Goal: Task Accomplishment & Management: Manage account settings

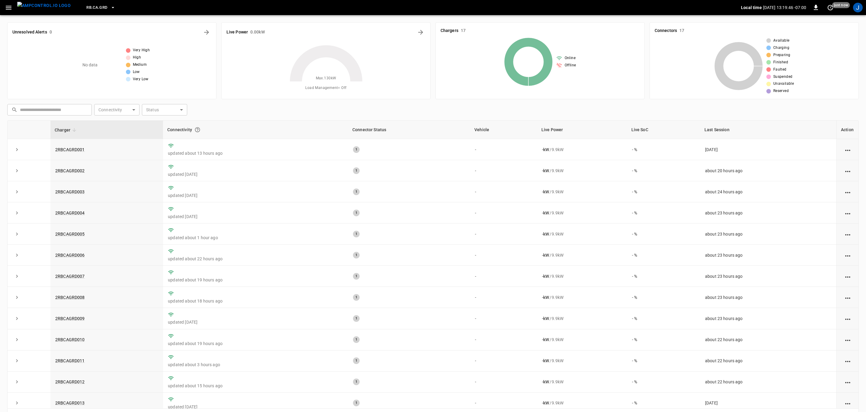
click at [6, 8] on icon "button" at bounding box center [9, 8] width 8 height 8
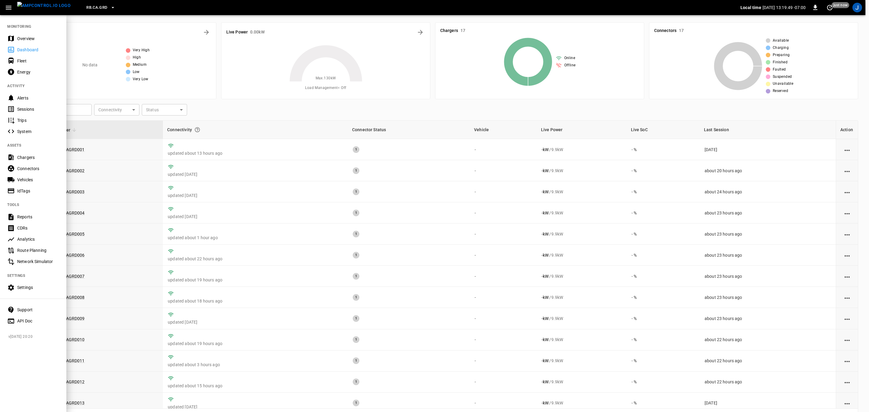
drag, startPoint x: 26, startPoint y: 177, endPoint x: 340, endPoint y: 303, distance: 338.5
click at [26, 177] on div "Vehicles" at bounding box center [38, 180] width 42 height 6
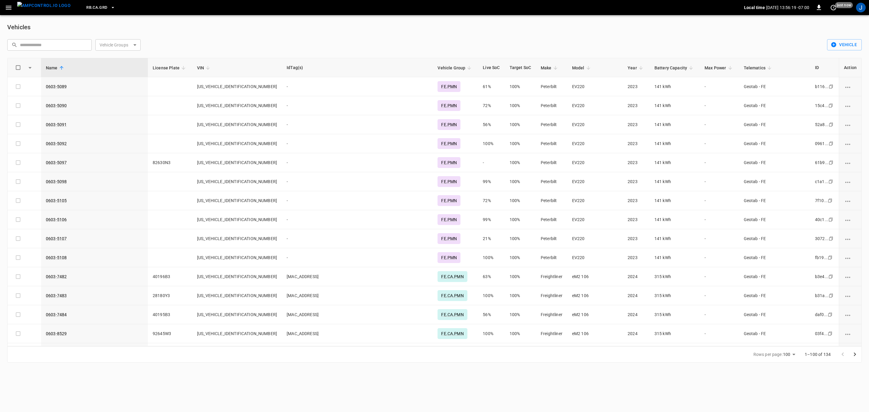
click at [10, 10] on icon "button" at bounding box center [9, 8] width 8 height 8
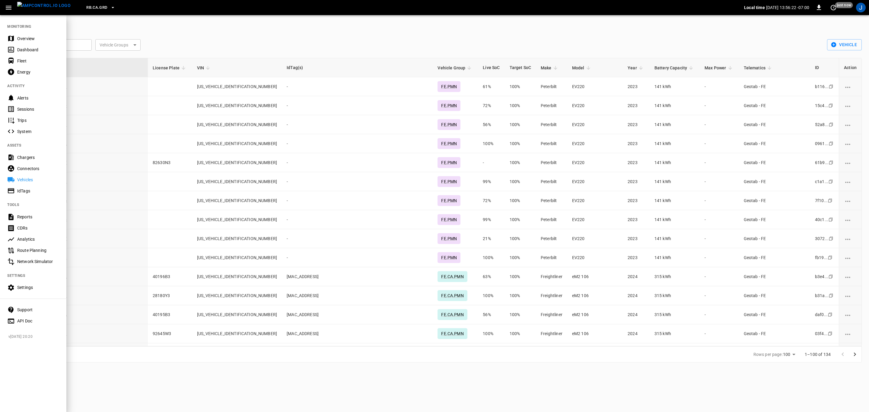
drag, startPoint x: 20, startPoint y: 62, endPoint x: 170, endPoint y: 233, distance: 227.1
click at [20, 62] on div "Fleet" at bounding box center [38, 61] width 42 height 6
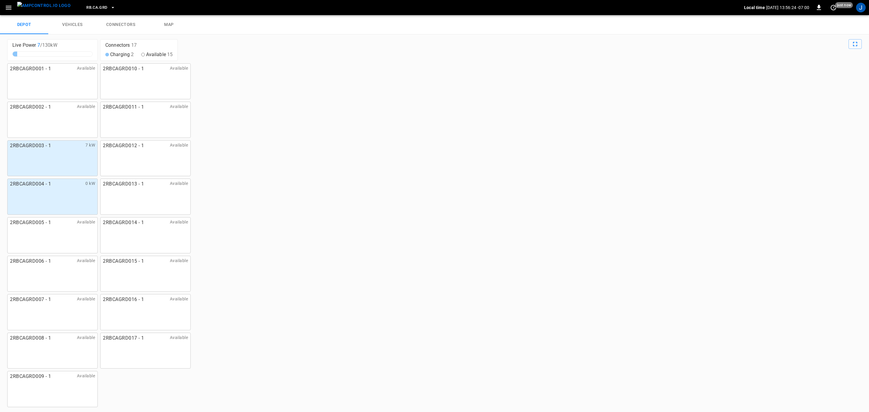
click at [127, 22] on link "connectors" at bounding box center [121, 24] width 48 height 19
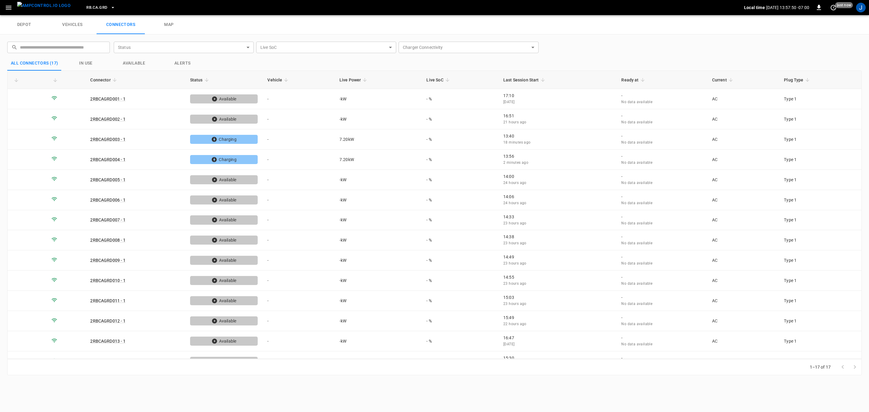
click at [11, 5] on icon "button" at bounding box center [9, 8] width 8 height 8
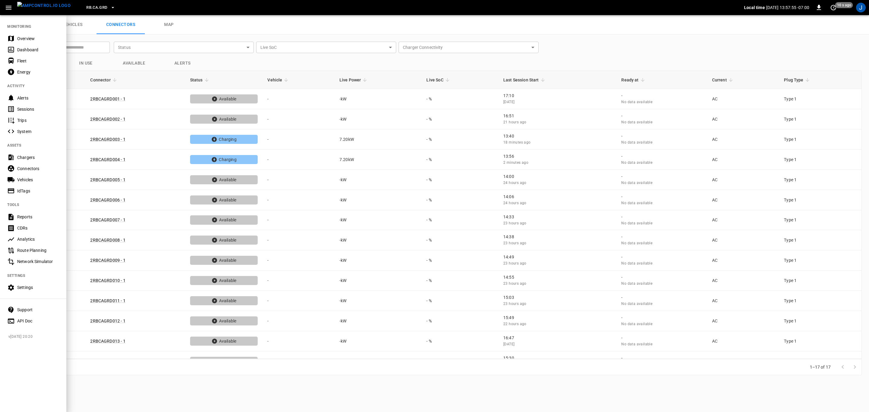
click at [28, 179] on div "Vehicles" at bounding box center [38, 180] width 42 height 6
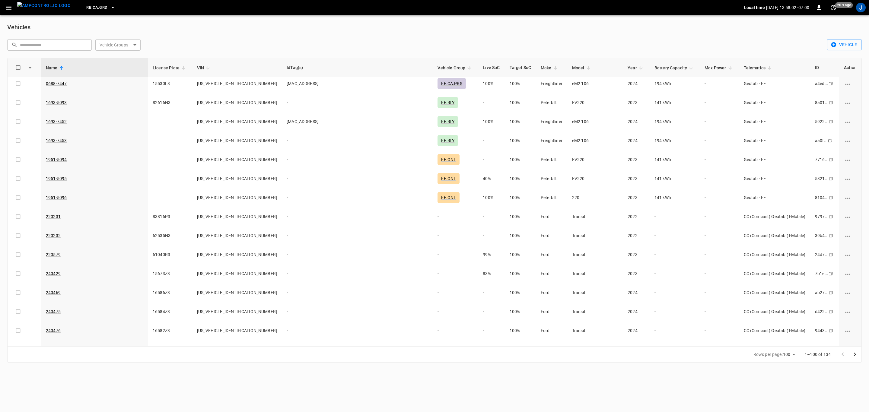
scroll to position [362, 0]
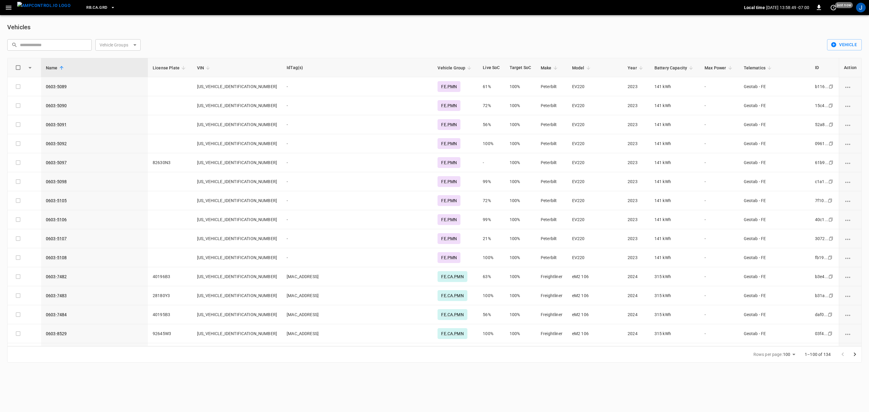
scroll to position [362, 0]
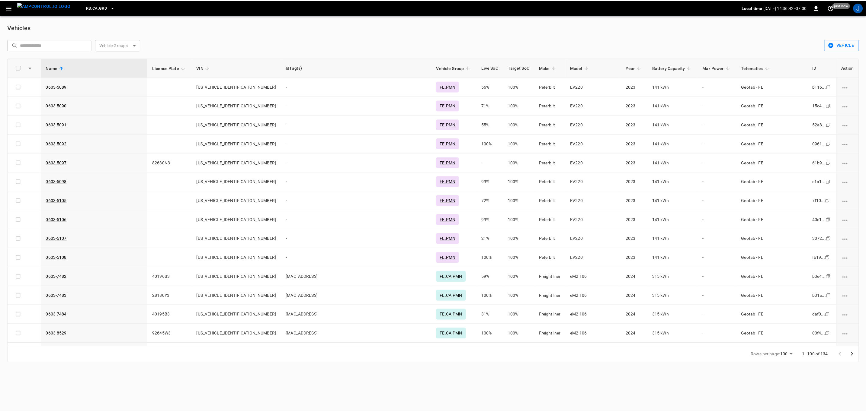
scroll to position [362, 0]
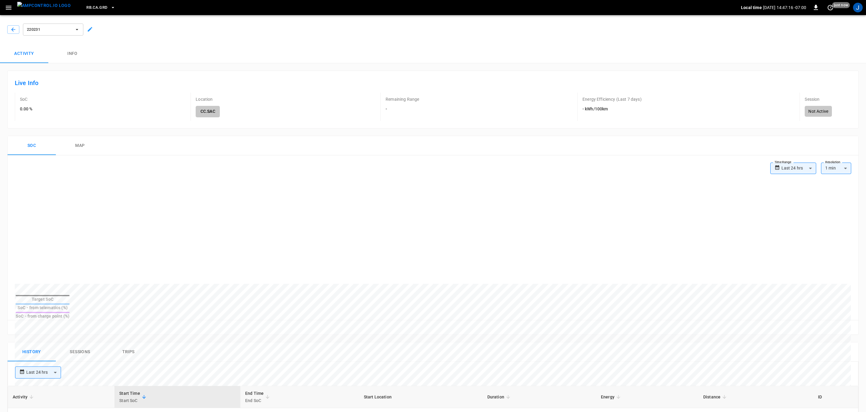
click at [89, 28] on icon at bounding box center [90, 29] width 6 height 6
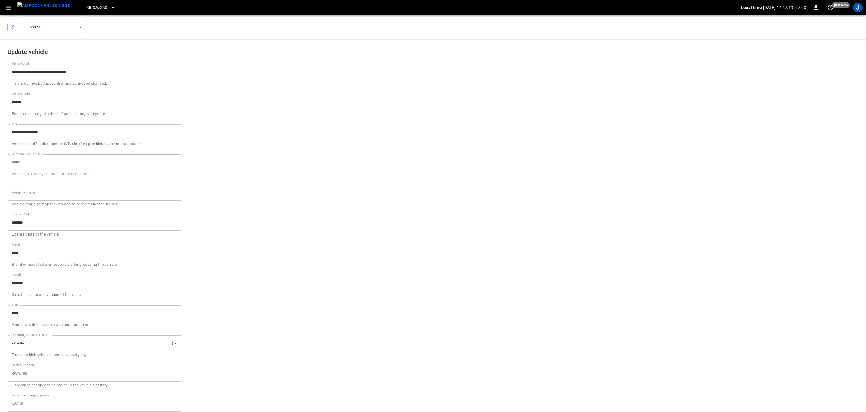
click at [59, 192] on input "Vehicle group" at bounding box center [89, 192] width 159 height 11
click at [19, 304] on p "CC.SAC" at bounding box center [94, 308] width 173 height 10
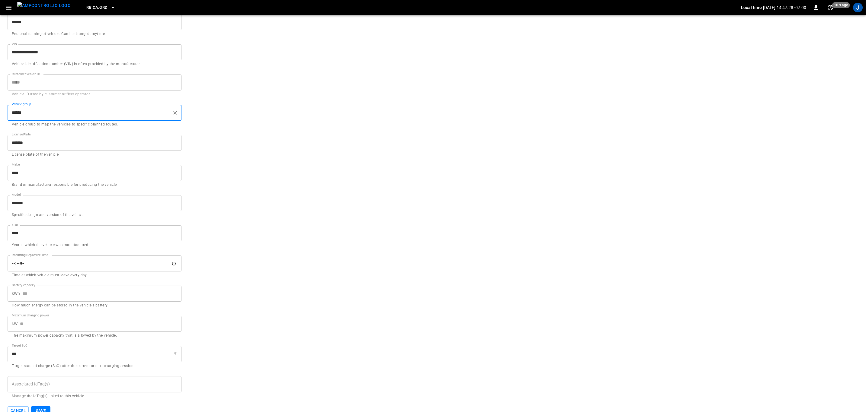
scroll to position [92, 0]
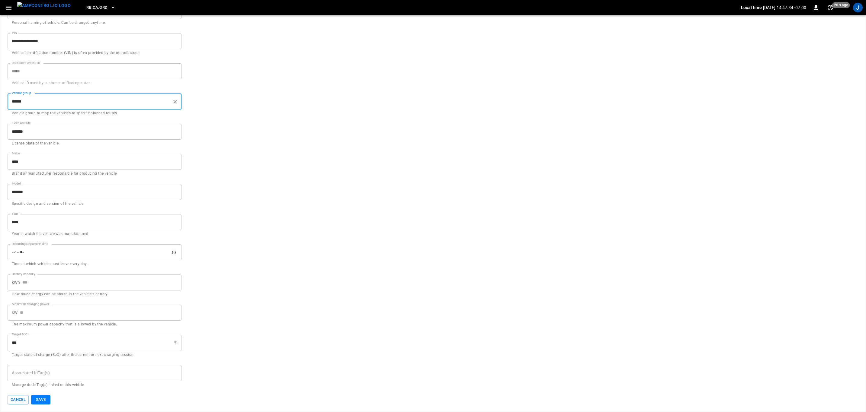
type input "******"
click at [46, 277] on input "Battery capacity" at bounding box center [101, 283] width 159 height 16
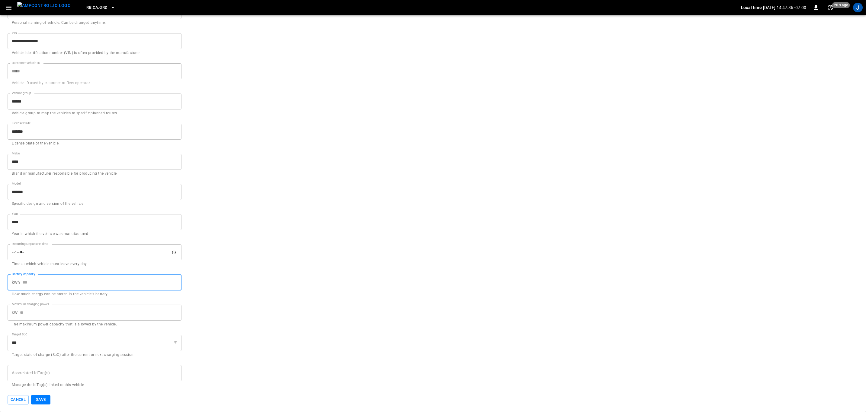
type input "**"
click at [41, 399] on button "Save" at bounding box center [40, 399] width 19 height 9
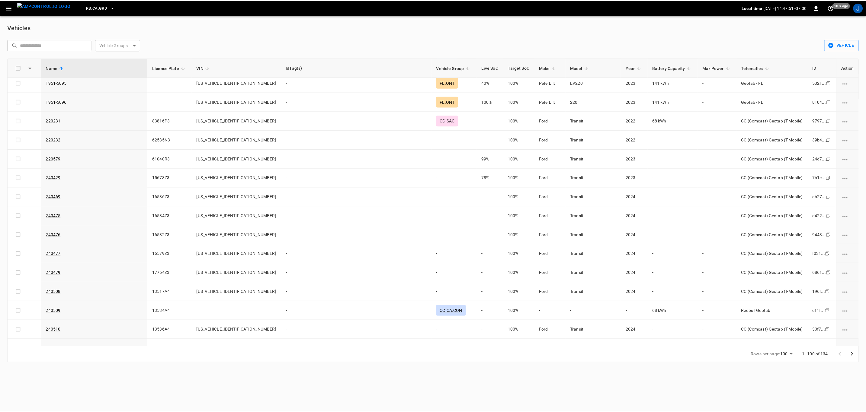
scroll to position [407, 0]
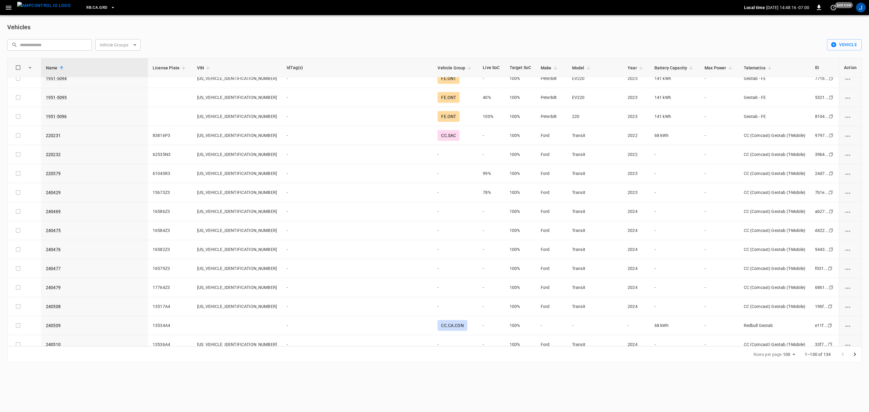
click at [439, 160] on td "-" at bounding box center [455, 154] width 45 height 19
click at [54, 157] on link "220232" at bounding box center [53, 154] width 15 height 5
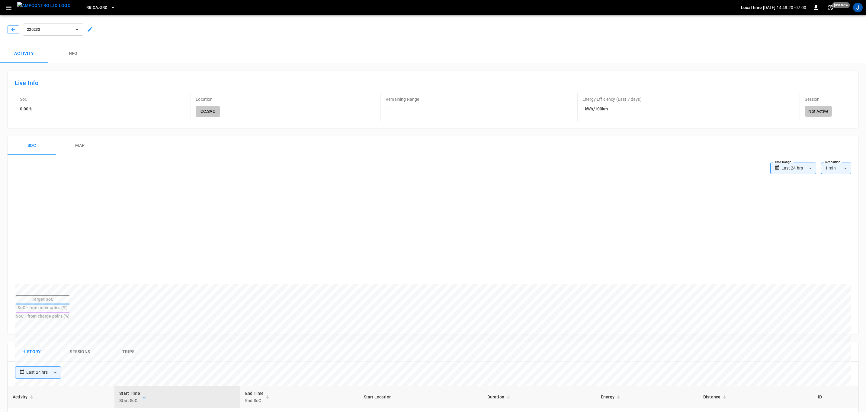
click at [93, 26] on div "220232" at bounding box center [432, 28] width 868 height 31
click at [89, 30] on icon at bounding box center [90, 29] width 6 height 6
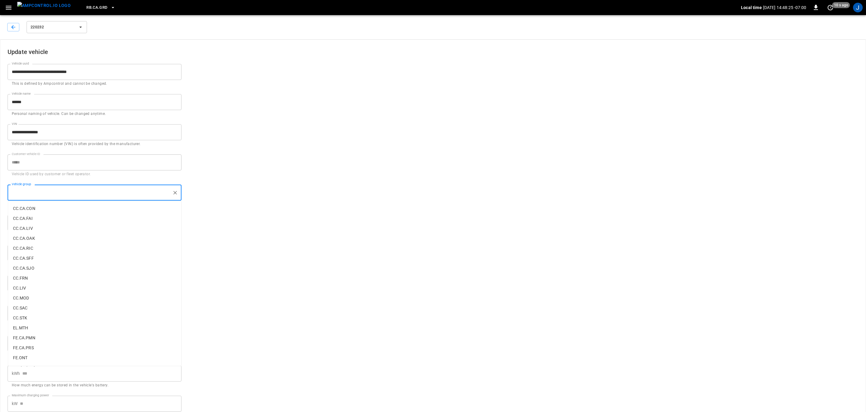
click at [62, 190] on input "Vehicle group" at bounding box center [89, 192] width 159 height 11
drag, startPoint x: 23, startPoint y: 309, endPoint x: 91, endPoint y: 285, distance: 72.7
click at [24, 308] on p "CC.SAC" at bounding box center [94, 308] width 173 height 10
type input "******"
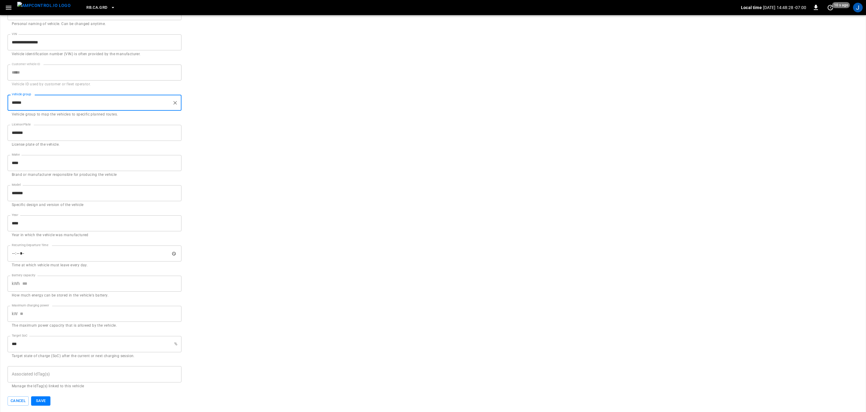
scroll to position [92, 0]
click at [54, 284] on input "Battery capacity" at bounding box center [101, 283] width 159 height 16
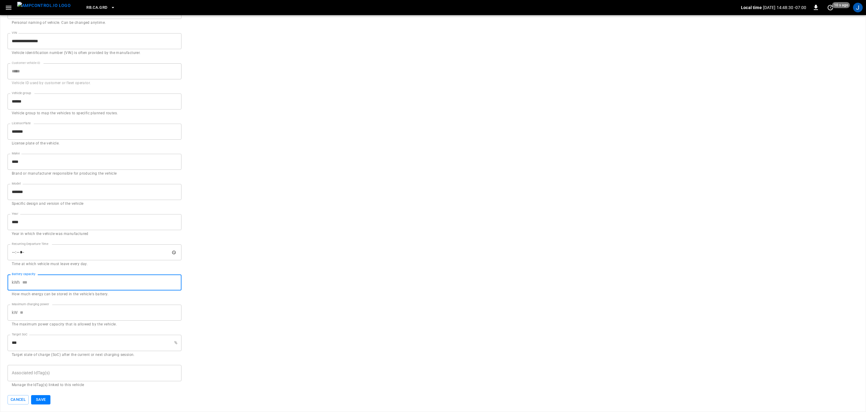
type input "**"
click at [42, 397] on button "Save" at bounding box center [40, 399] width 19 height 9
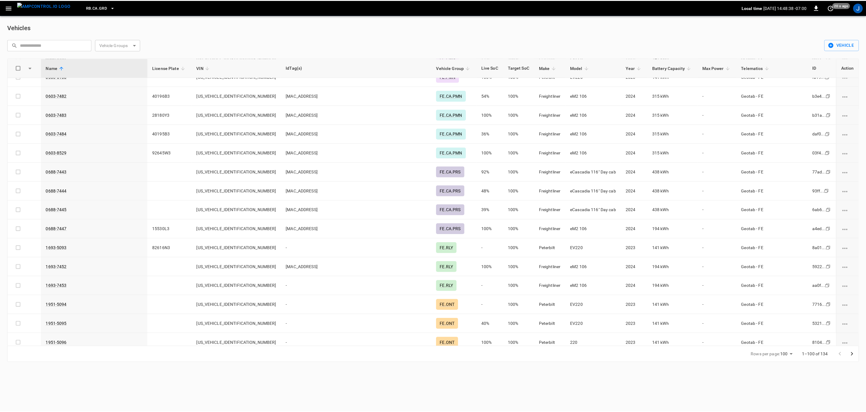
scroll to position [407, 0]
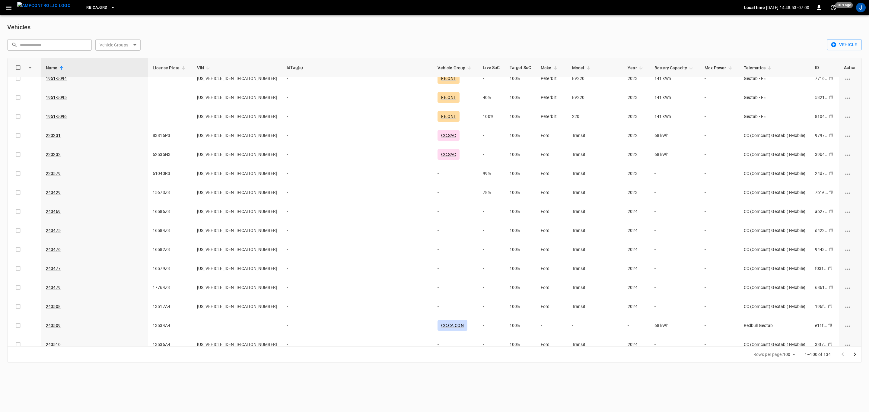
drag, startPoint x: 436, startPoint y: 179, endPoint x: 54, endPoint y: 206, distance: 382.4
click at [436, 179] on td "-" at bounding box center [455, 173] width 45 height 19
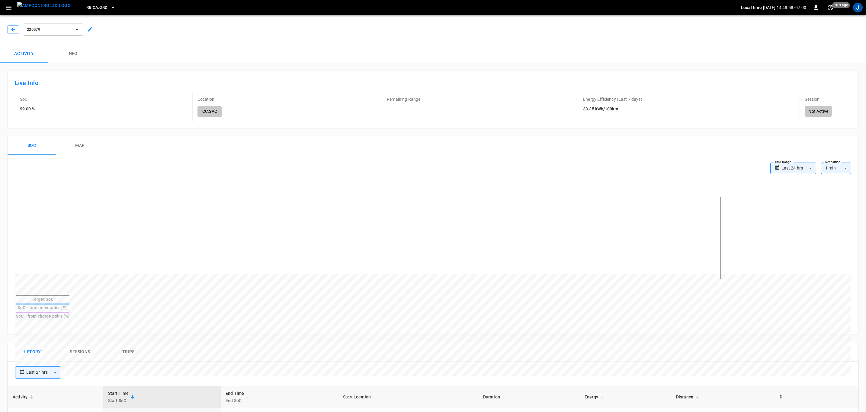
click at [92, 28] on icon at bounding box center [90, 29] width 5 height 5
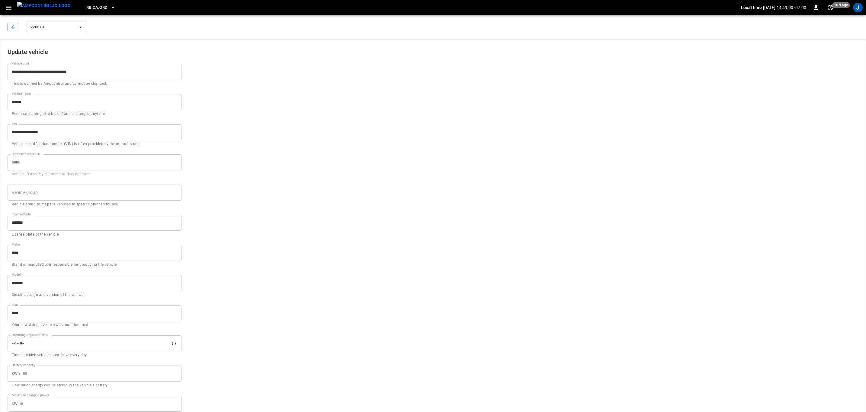
click at [69, 193] on input "Vehicle group" at bounding box center [89, 192] width 159 height 11
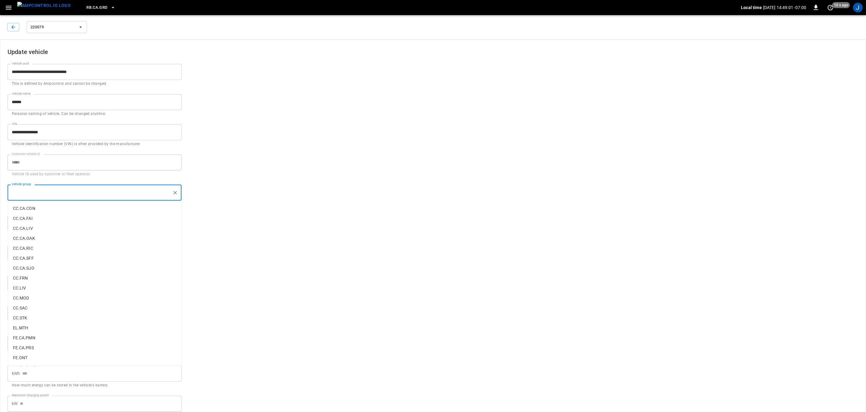
click at [21, 308] on p "CC.SAC" at bounding box center [94, 308] width 173 height 10
type input "******"
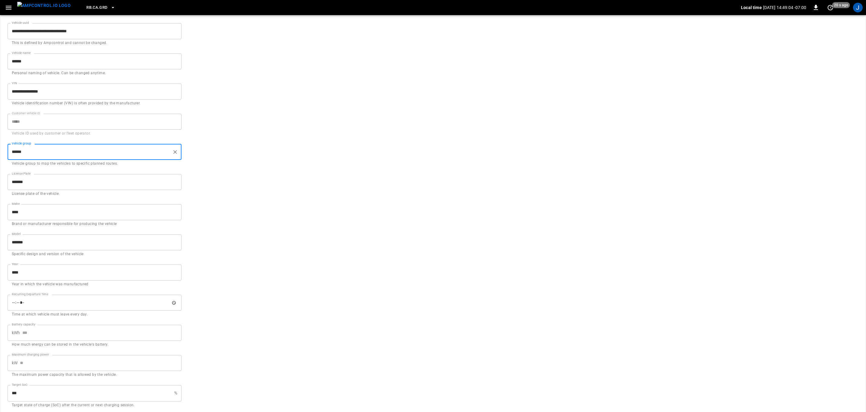
scroll to position [92, 0]
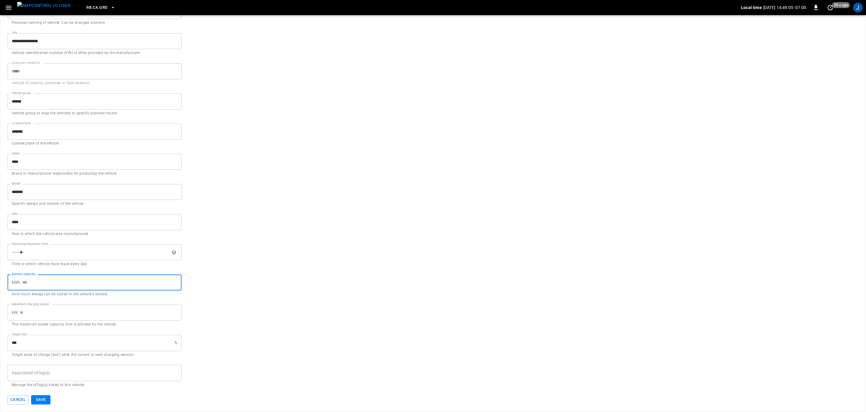
click at [75, 281] on input "Battery capacity" at bounding box center [101, 283] width 159 height 16
type input "**"
click at [40, 399] on button "Save" at bounding box center [40, 399] width 19 height 9
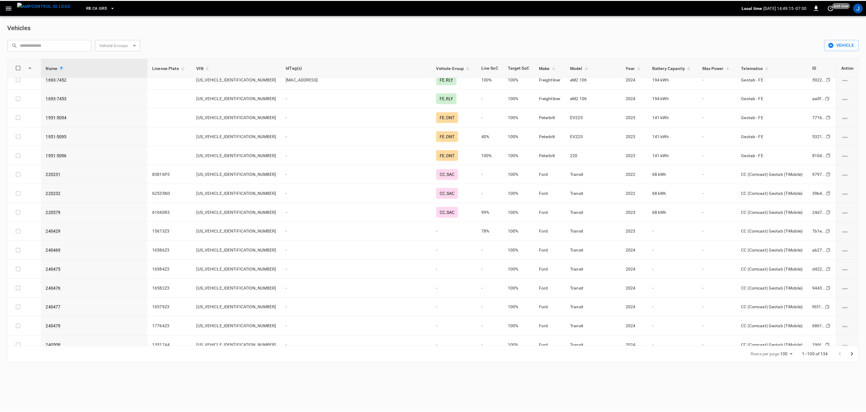
scroll to position [362, 0]
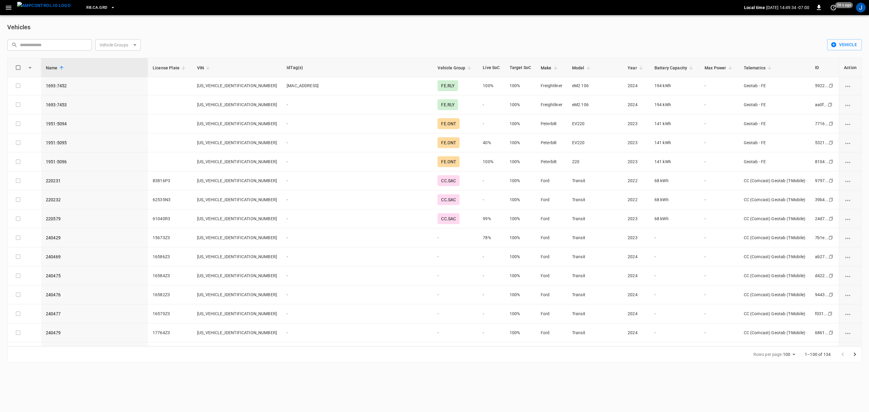
click at [439, 243] on td "-" at bounding box center [455, 237] width 45 height 19
click at [59, 239] on link "240429" at bounding box center [53, 237] width 15 height 5
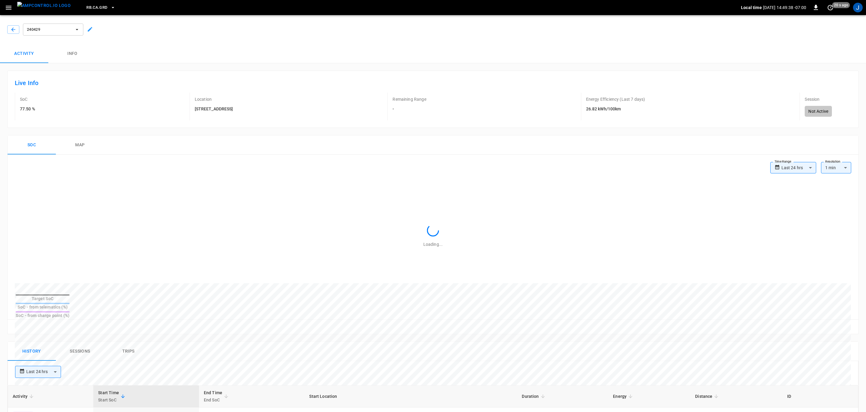
click at [90, 27] on icon at bounding box center [90, 29] width 6 height 6
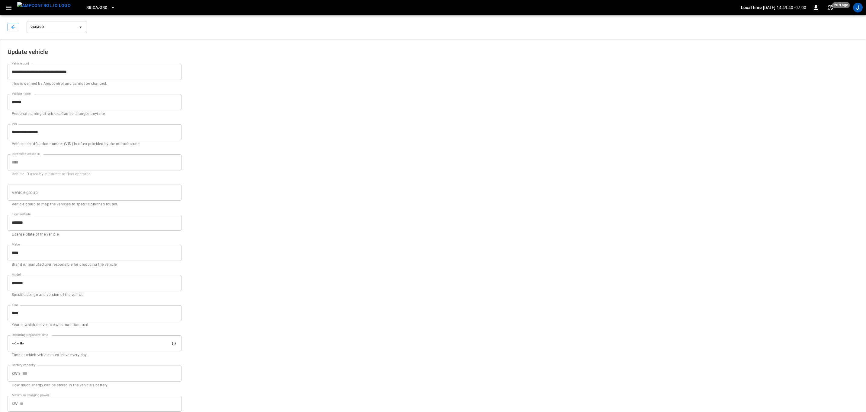
click at [71, 194] on input "Vehicle group" at bounding box center [89, 192] width 159 height 11
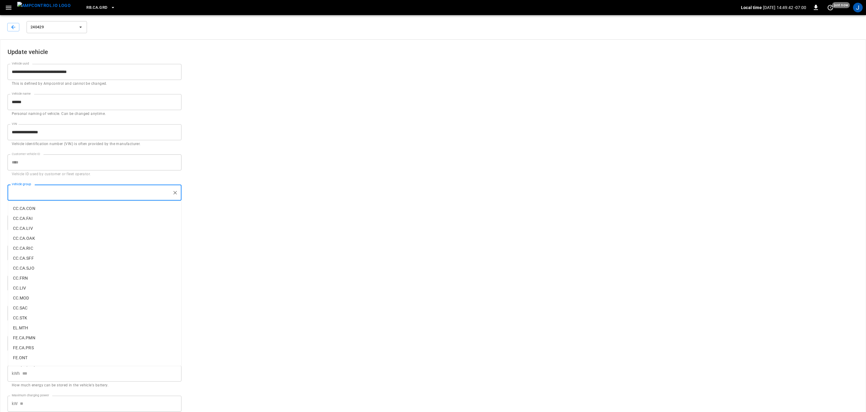
click at [22, 267] on p "CC.CA.SJO" at bounding box center [94, 268] width 173 height 10
type input "*********"
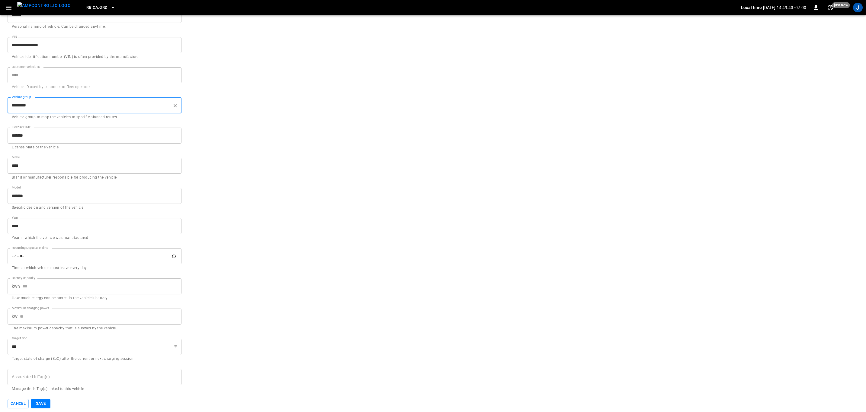
scroll to position [92, 0]
click at [35, 283] on input "Battery capacity" at bounding box center [101, 283] width 159 height 16
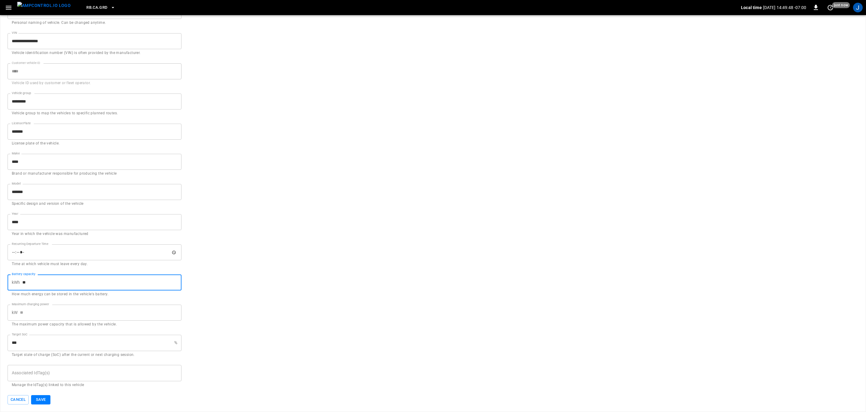
type input "**"
click at [46, 398] on button "Save" at bounding box center [40, 399] width 19 height 9
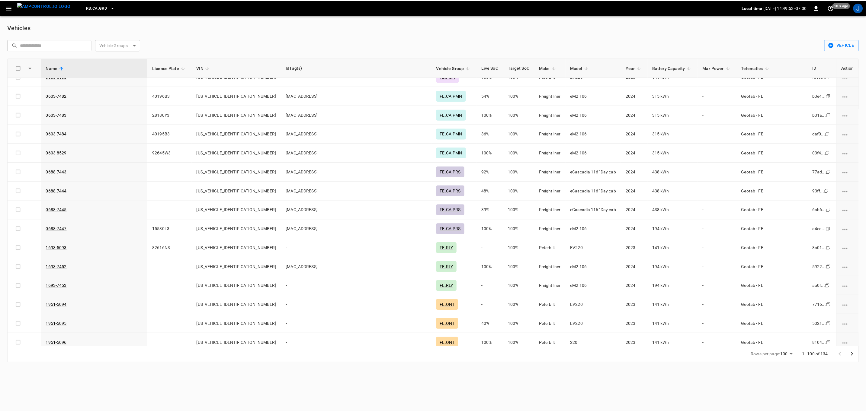
scroll to position [407, 0]
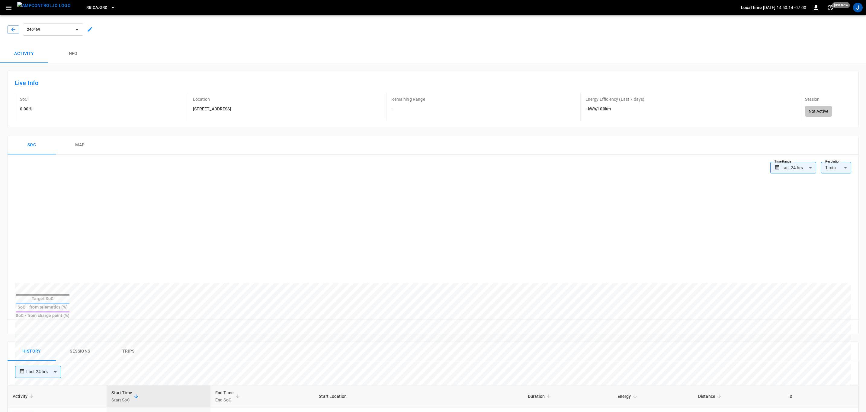
click at [89, 28] on icon at bounding box center [90, 29] width 6 height 6
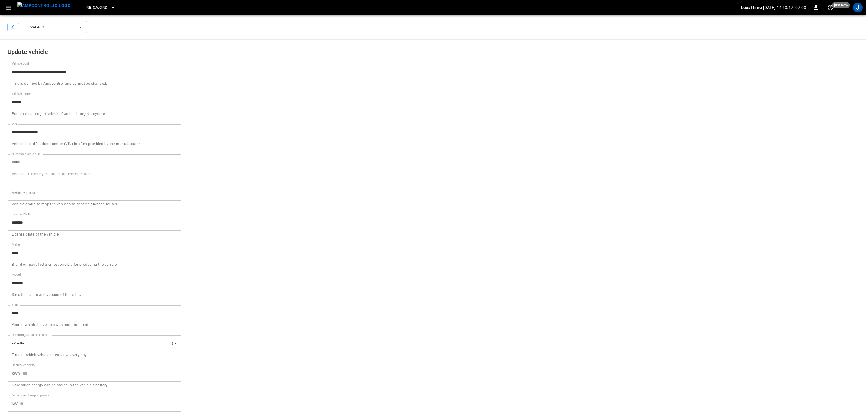
click at [64, 194] on input "Vehicle group" at bounding box center [89, 192] width 159 height 11
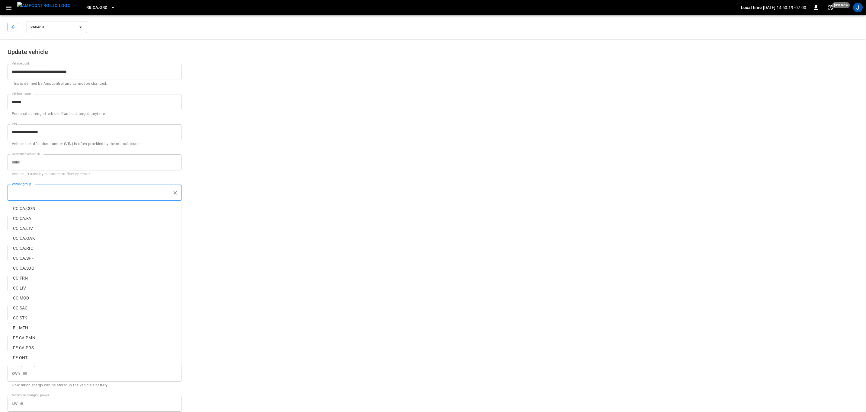
click at [30, 206] on p "CC.CA.CON" at bounding box center [94, 209] width 173 height 10
type input "*********"
click at [75, 378] on input "Battery capacity" at bounding box center [101, 374] width 159 height 16
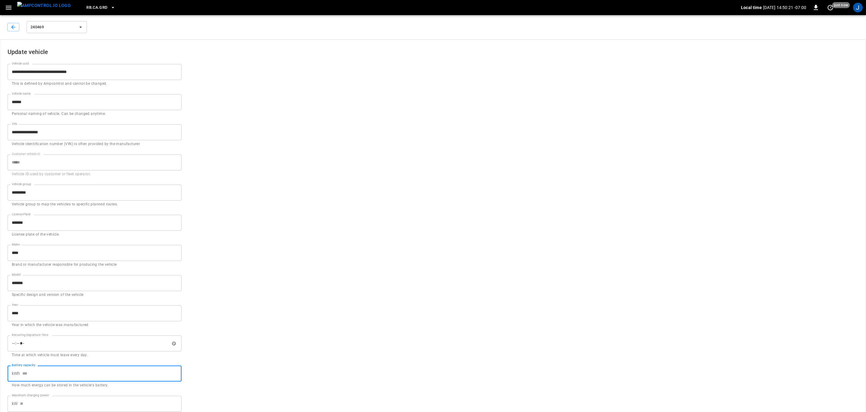
type input "**"
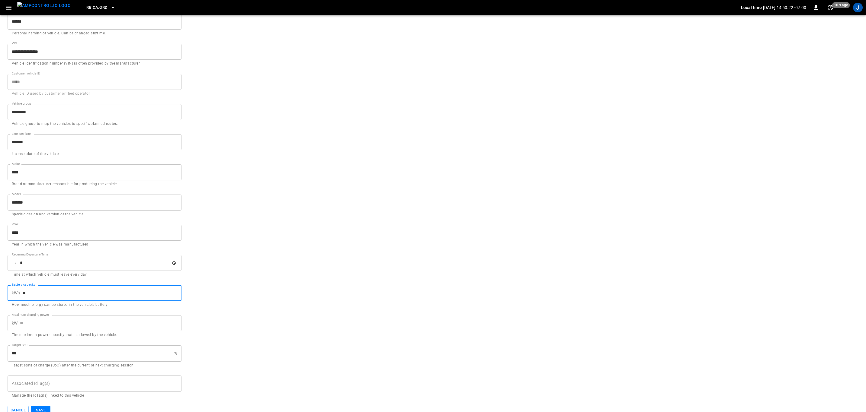
scroll to position [92, 0]
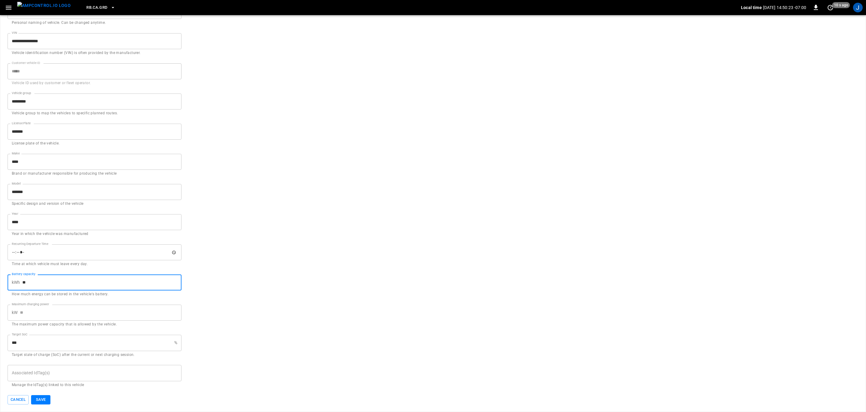
click at [43, 400] on button "Save" at bounding box center [40, 399] width 19 height 9
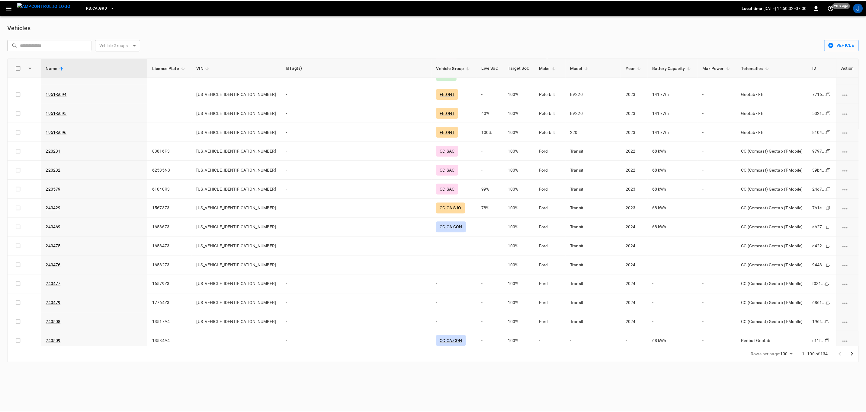
scroll to position [407, 0]
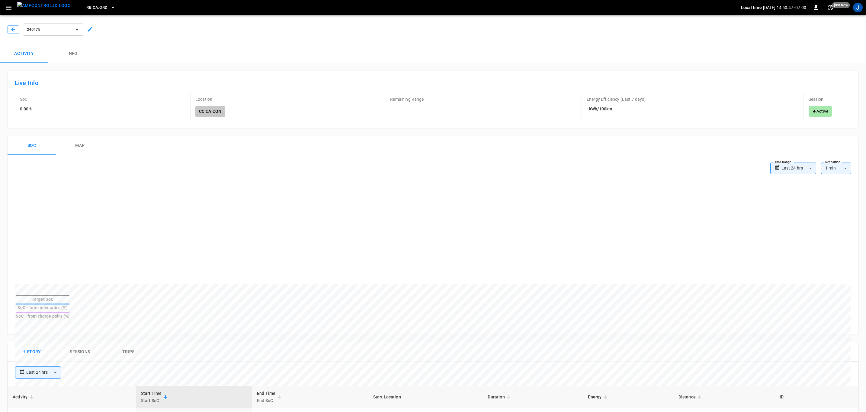
click at [88, 28] on icon at bounding box center [90, 29] width 6 height 6
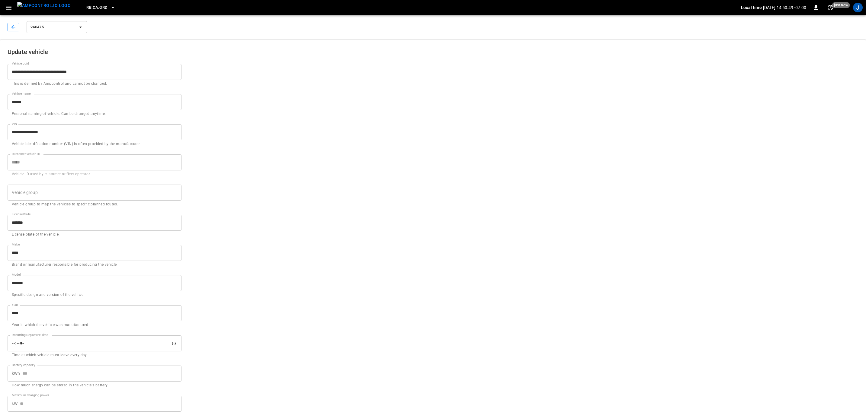
click at [84, 190] on input "Vehicle group" at bounding box center [89, 192] width 159 height 11
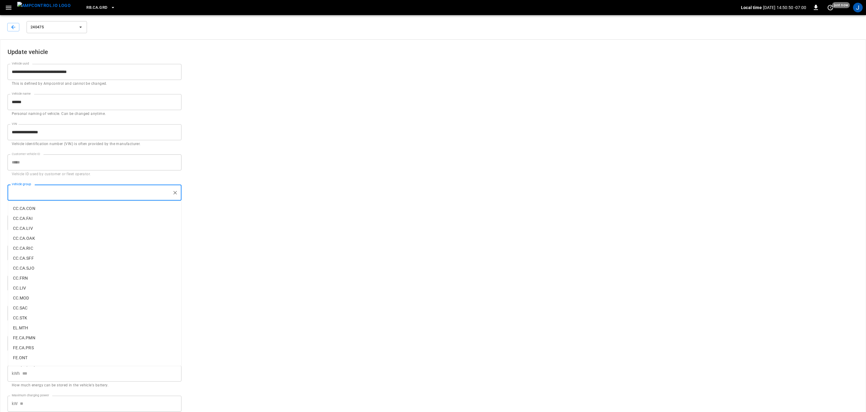
click at [34, 207] on p "CC.CA.CON" at bounding box center [94, 209] width 173 height 10
type input "*********"
click at [76, 371] on input "Battery capacity" at bounding box center [101, 374] width 159 height 16
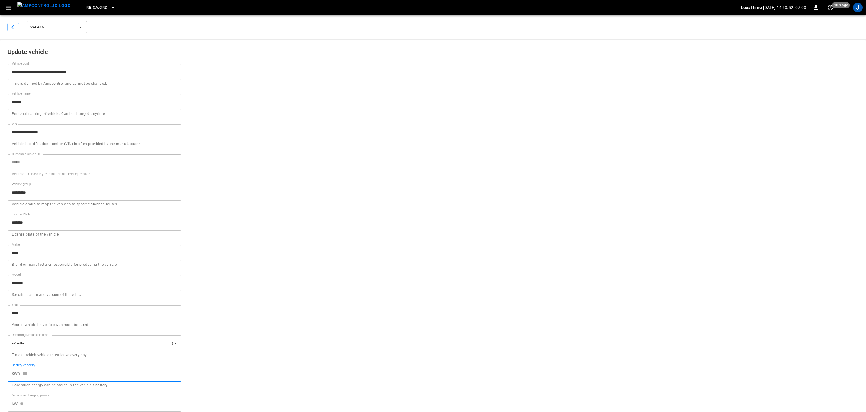
type input "**"
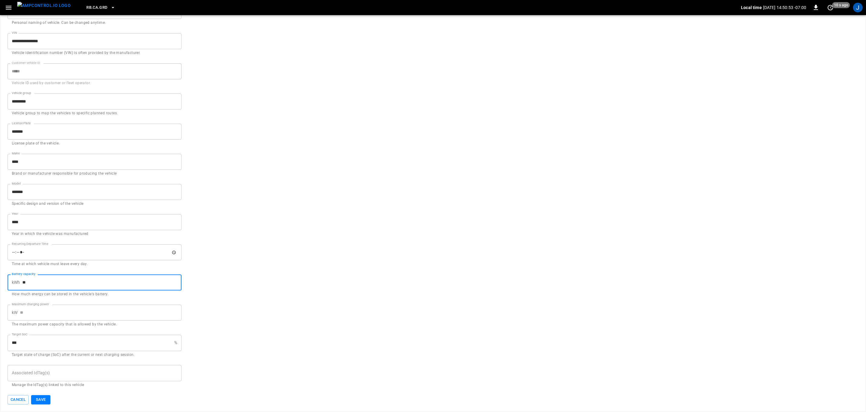
scroll to position [92, 0]
click at [39, 398] on button "Save" at bounding box center [40, 399] width 19 height 9
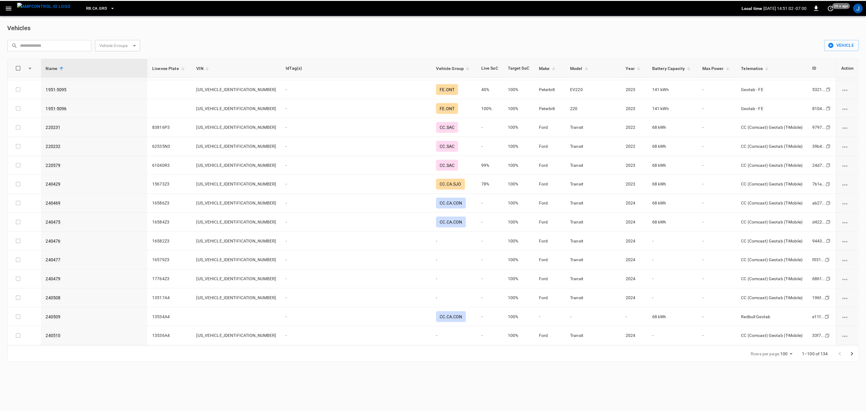
scroll to position [453, 0]
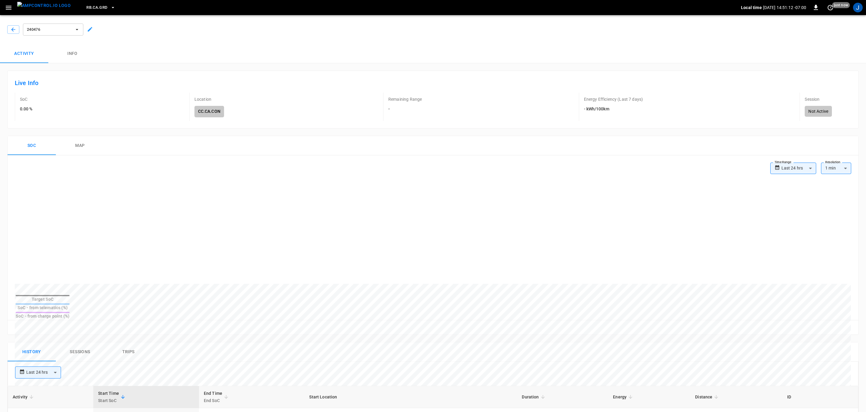
click at [91, 28] on icon at bounding box center [90, 29] width 5 height 5
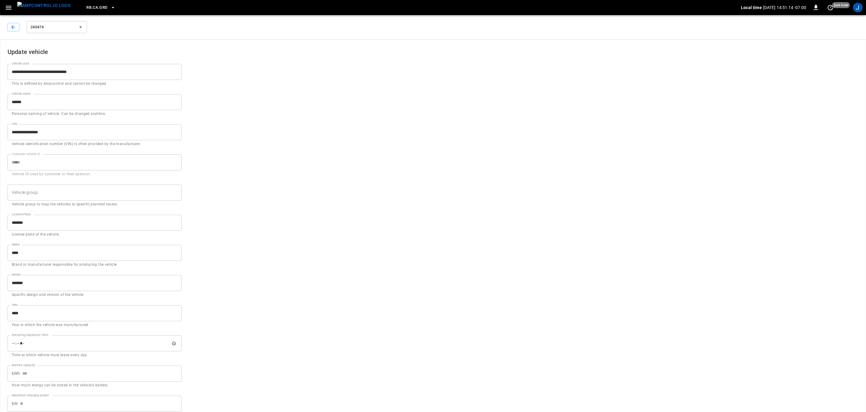
click at [108, 192] on input "Vehicle group" at bounding box center [89, 192] width 159 height 11
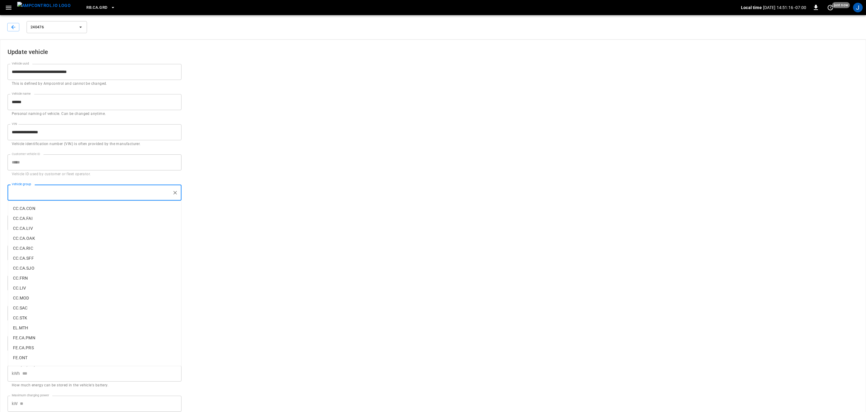
click at [22, 209] on p "CC.CA.CON" at bounding box center [94, 209] width 173 height 10
type input "*********"
click at [105, 376] on input "Battery capacity" at bounding box center [101, 374] width 159 height 16
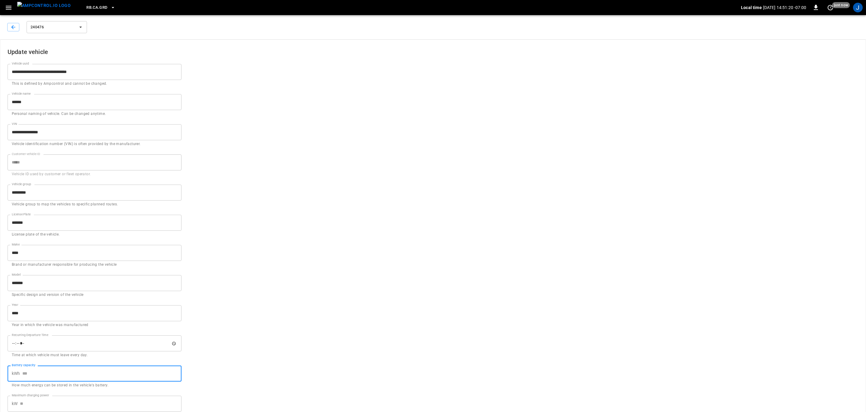
type input "**"
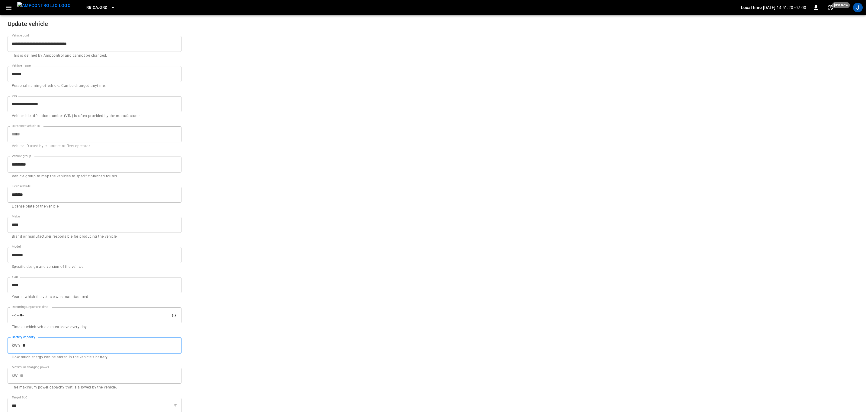
scroll to position [92, 0]
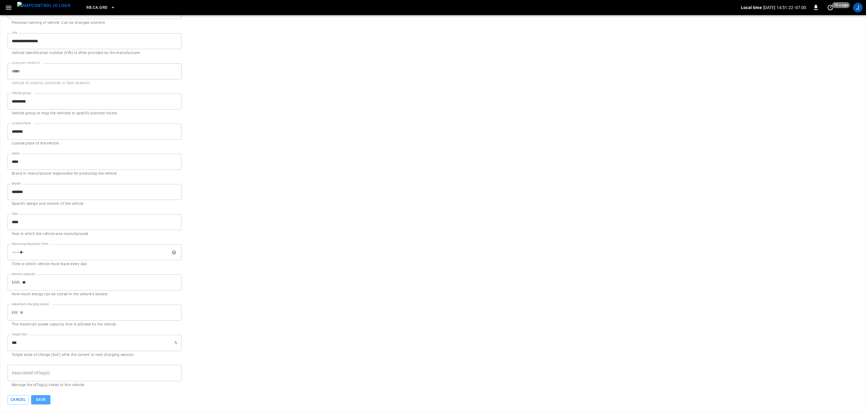
click at [36, 398] on button "Save" at bounding box center [40, 399] width 19 height 9
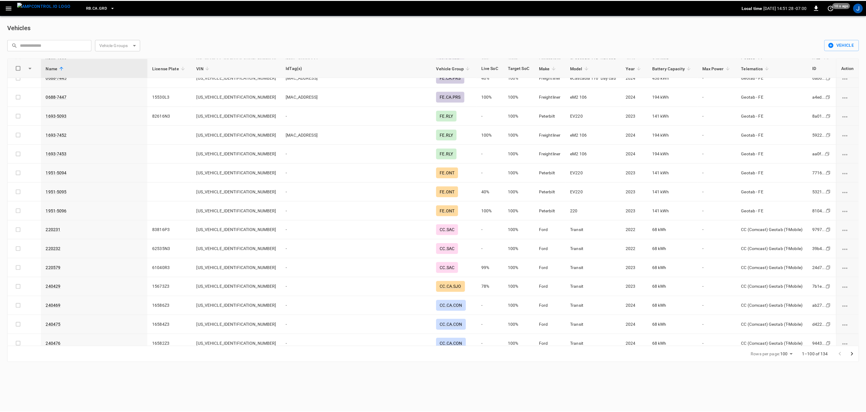
scroll to position [407, 0]
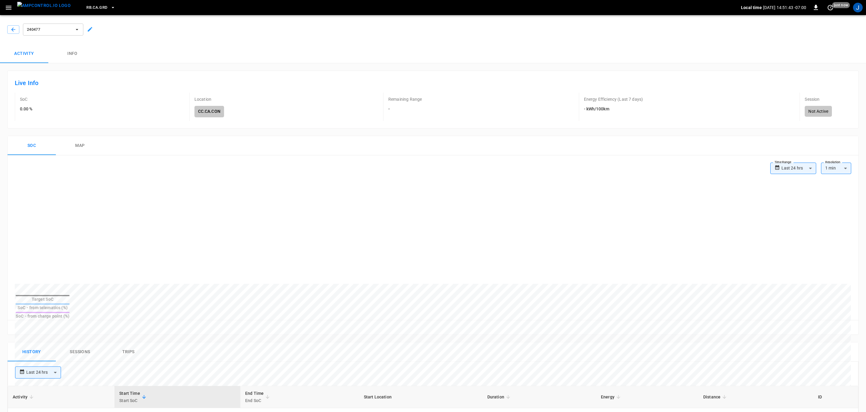
click at [89, 28] on icon at bounding box center [90, 29] width 6 height 6
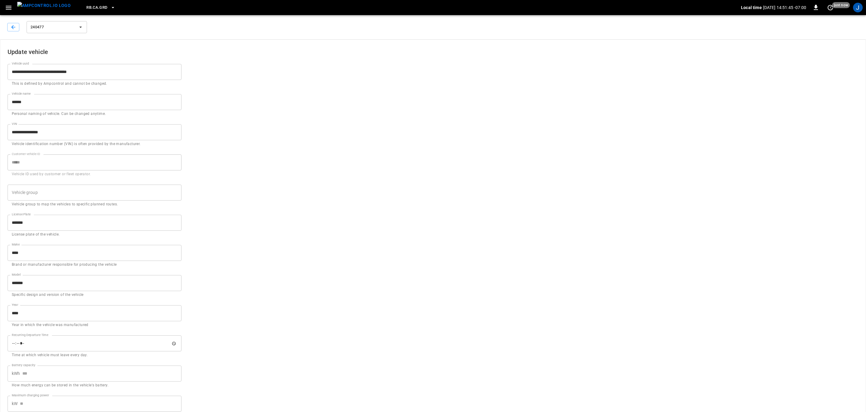
click at [74, 193] on input "Vehicle group" at bounding box center [89, 192] width 159 height 11
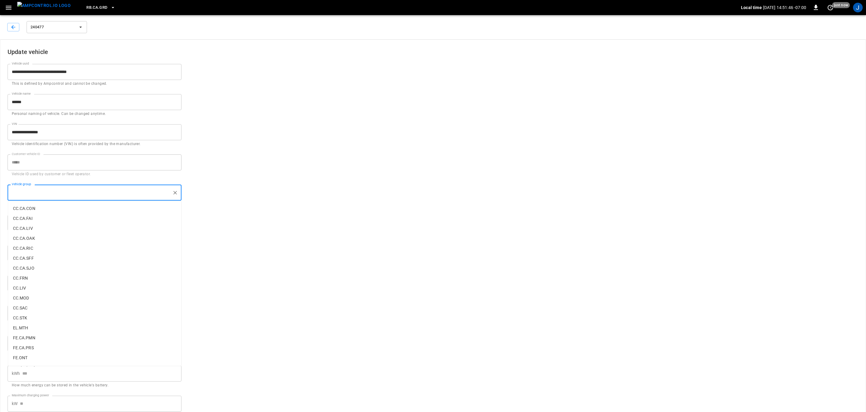
drag, startPoint x: 34, startPoint y: 207, endPoint x: 204, endPoint y: 257, distance: 177.1
click at [34, 207] on p "CC.CA.CON" at bounding box center [94, 209] width 173 height 10
type input "*********"
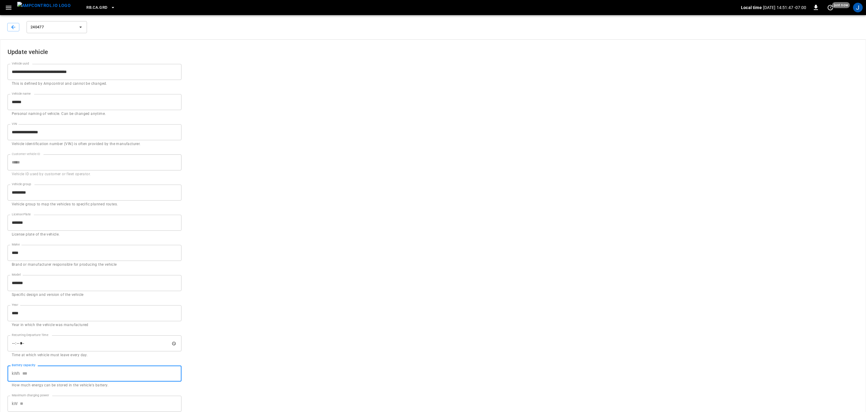
drag, startPoint x: 51, startPoint y: 372, endPoint x: 63, endPoint y: 364, distance: 14.6
click at [51, 372] on input "Battery capacity" at bounding box center [101, 374] width 159 height 16
type input "**"
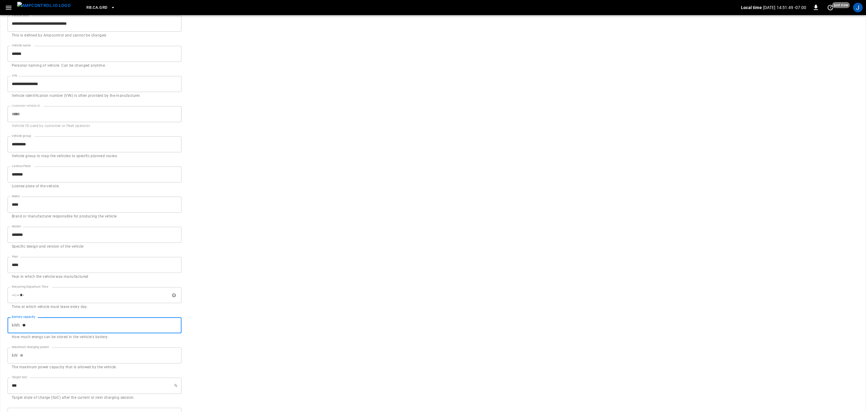
scroll to position [92, 0]
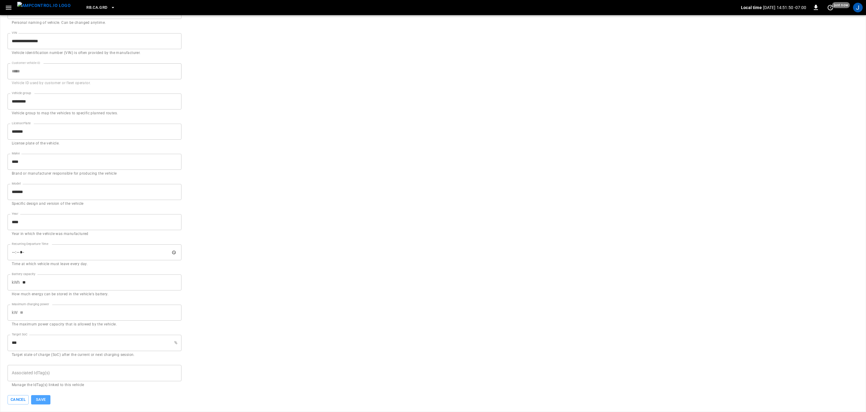
click at [40, 397] on button "Save" at bounding box center [40, 399] width 19 height 9
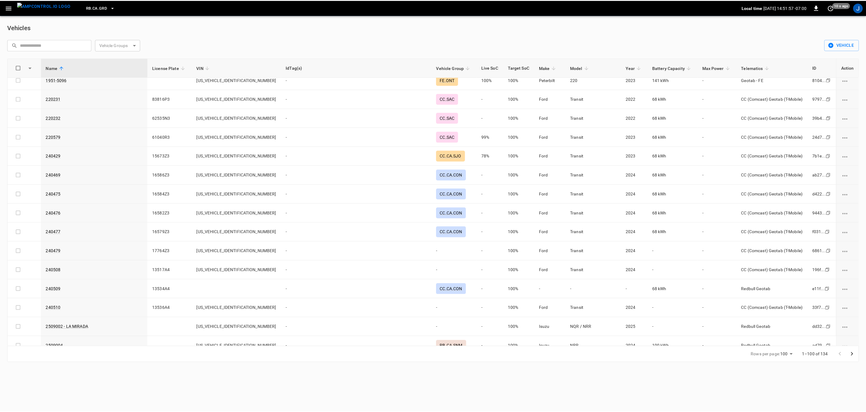
scroll to position [453, 0]
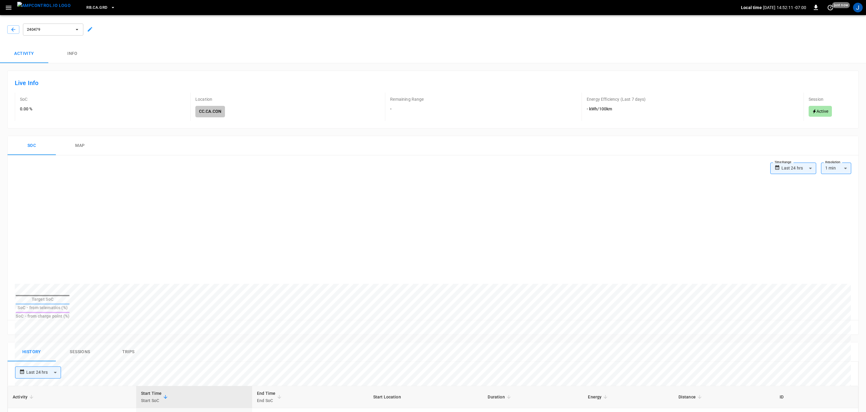
click at [90, 30] on icon at bounding box center [90, 29] width 5 height 5
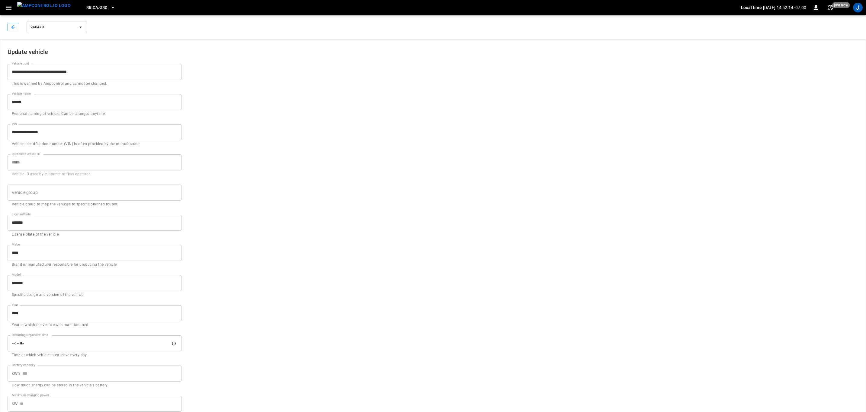
click at [76, 195] on input "Vehicle group" at bounding box center [89, 192] width 159 height 11
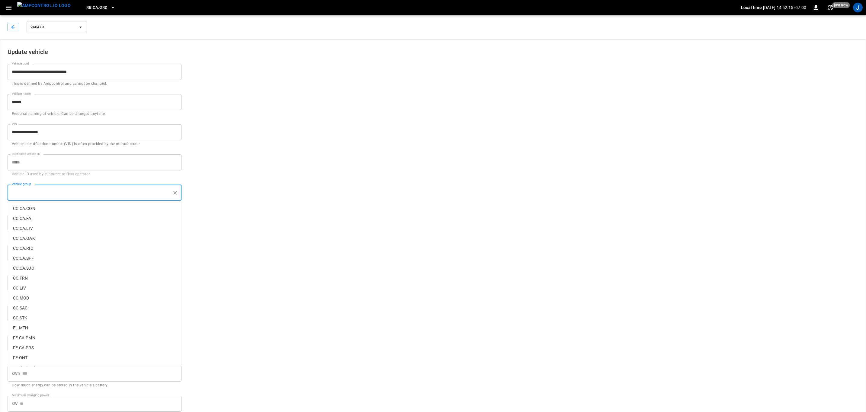
click at [32, 207] on p "CC.CA.CON" at bounding box center [94, 209] width 173 height 10
type input "*********"
click at [89, 378] on input "Battery capacity" at bounding box center [101, 374] width 159 height 16
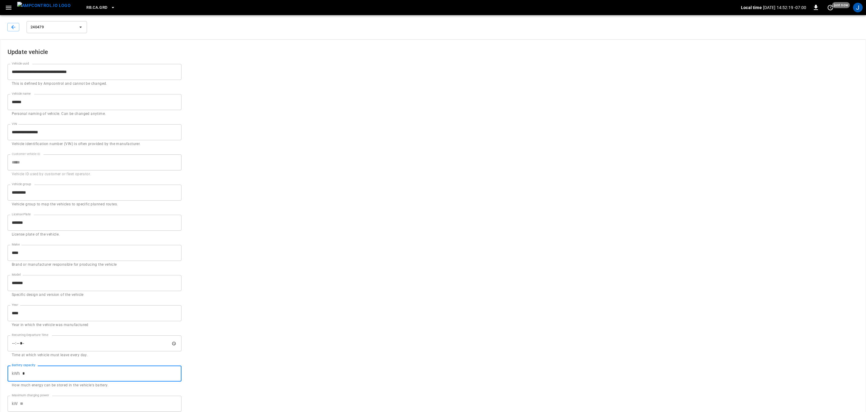
type input "**"
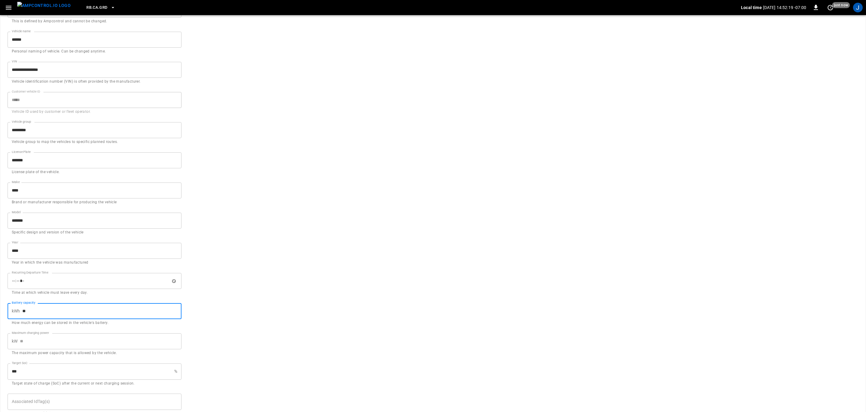
scroll to position [92, 0]
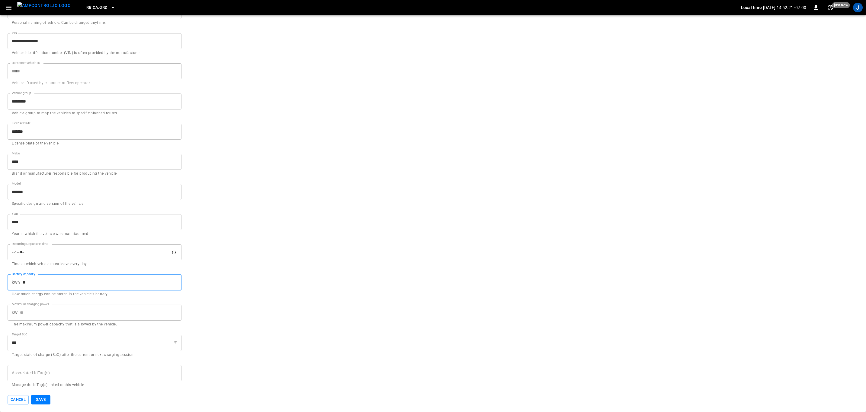
click at [39, 398] on button "Save" at bounding box center [40, 399] width 19 height 9
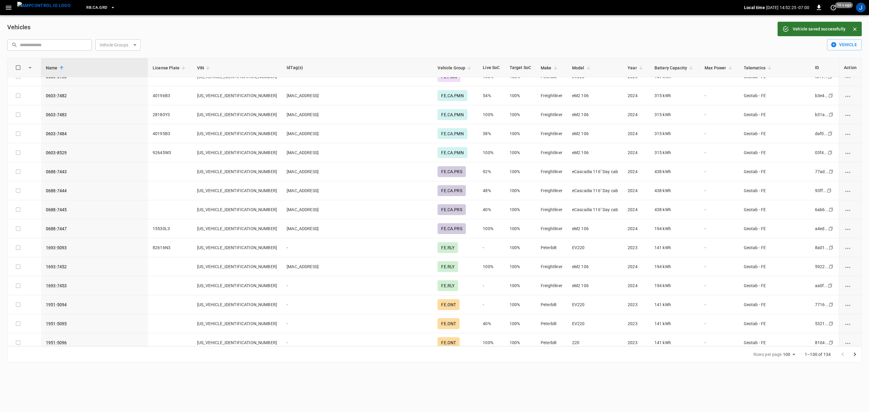
scroll to position [453, 0]
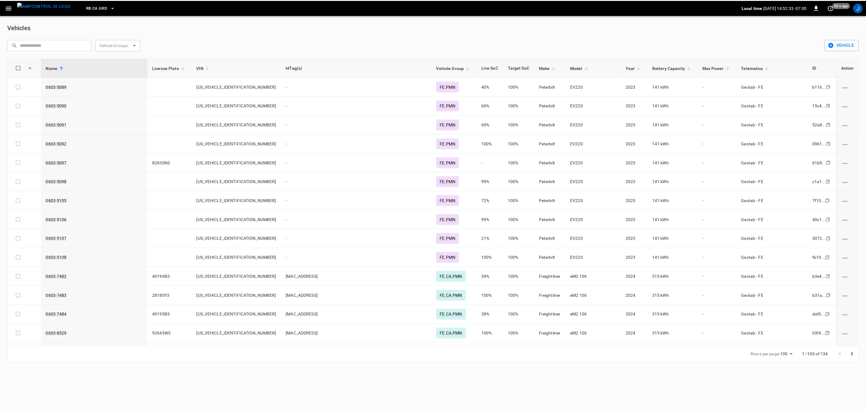
scroll to position [453, 0]
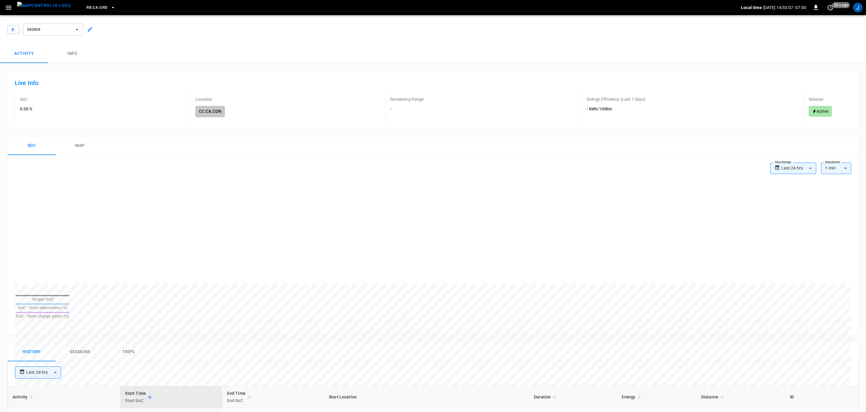
click at [90, 26] on icon at bounding box center [90, 29] width 6 height 6
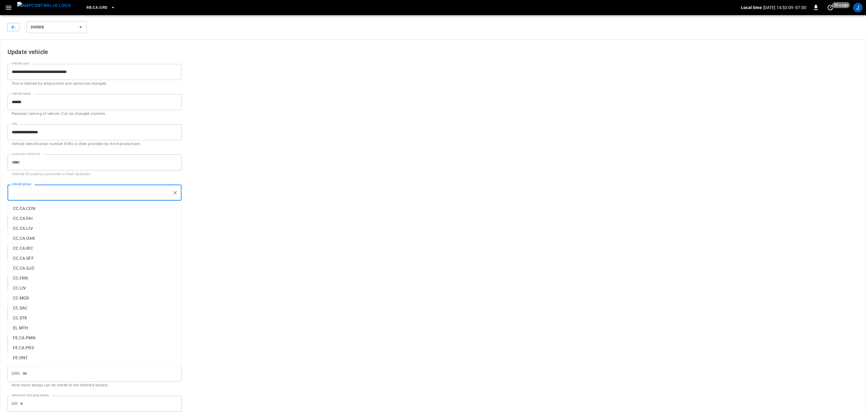
click at [93, 192] on input "Vehicle group" at bounding box center [89, 192] width 159 height 11
click at [43, 208] on p "CC.CA.CON" at bounding box center [94, 209] width 173 height 10
type input "*********"
click at [50, 376] on input "Battery capacity" at bounding box center [101, 374] width 159 height 16
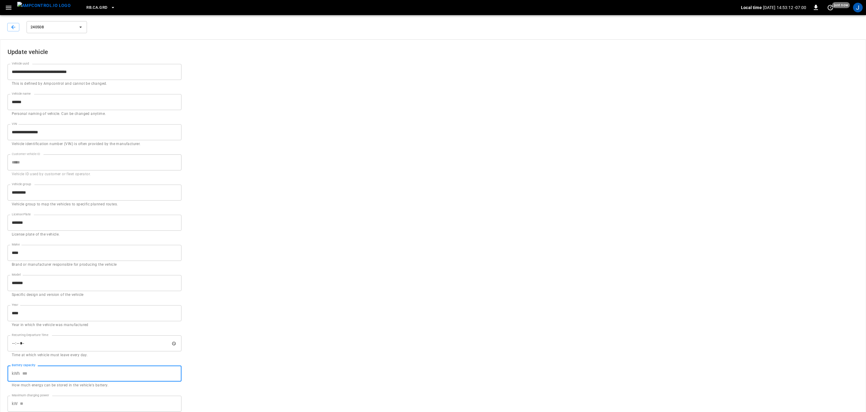
type input "**"
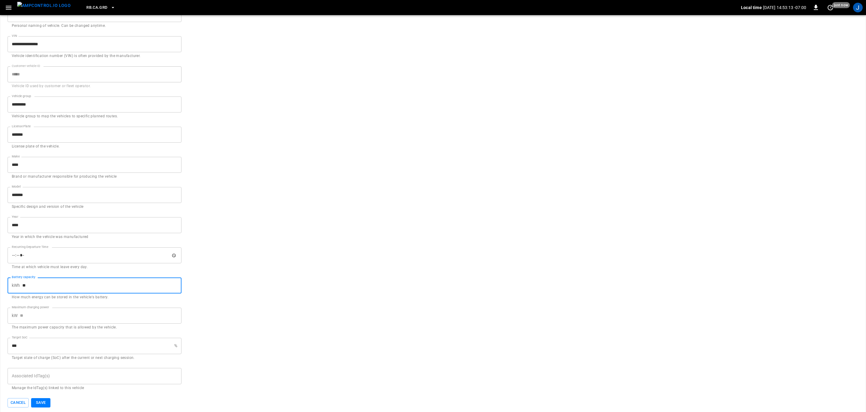
scroll to position [92, 0]
click at [42, 398] on button "Save" at bounding box center [40, 399] width 19 height 9
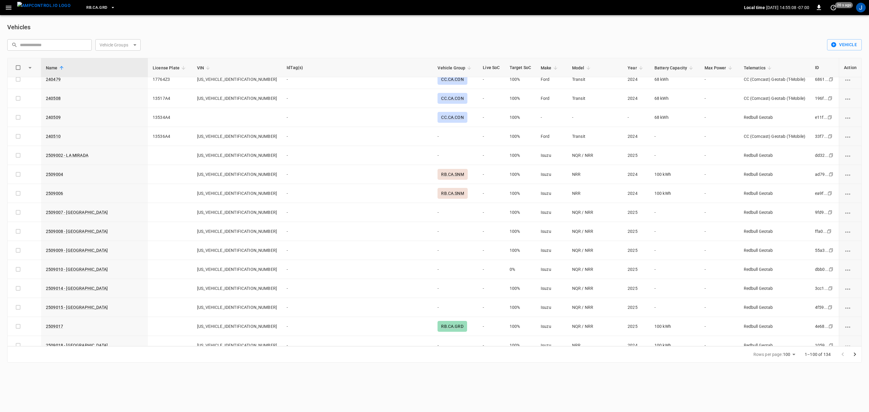
scroll to position [561, 0]
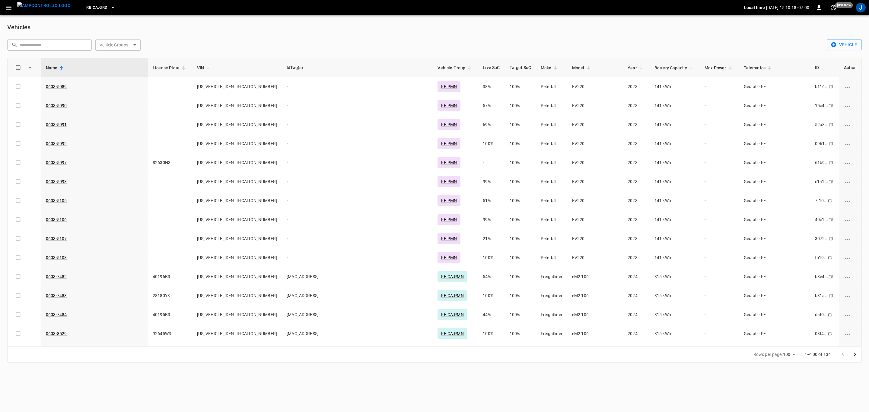
scroll to position [561, 0]
